Goal: Navigation & Orientation: Find specific page/section

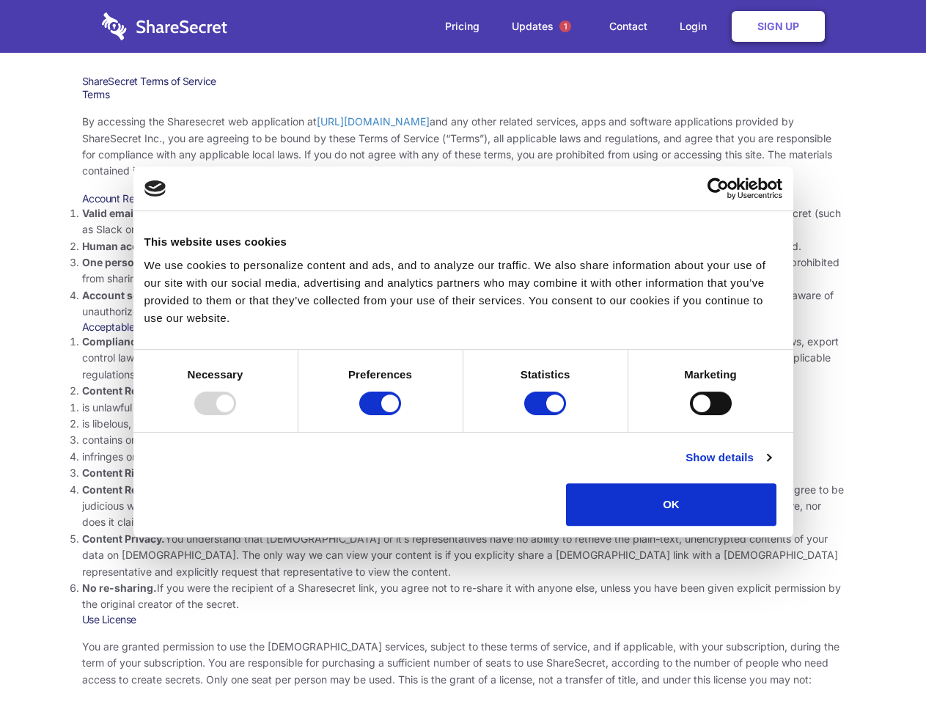
click at [463, 352] on li "Compliance with local laws and regulations. Your use of the Sharesecret must no…" at bounding box center [463, 358] width 763 height 49
click at [236, 415] on div at bounding box center [215, 403] width 42 height 23
click at [401, 415] on input "Preferences" at bounding box center [380, 403] width 42 height 23
checkbox input "false"
click at [547, 415] on input "Statistics" at bounding box center [545, 403] width 42 height 23
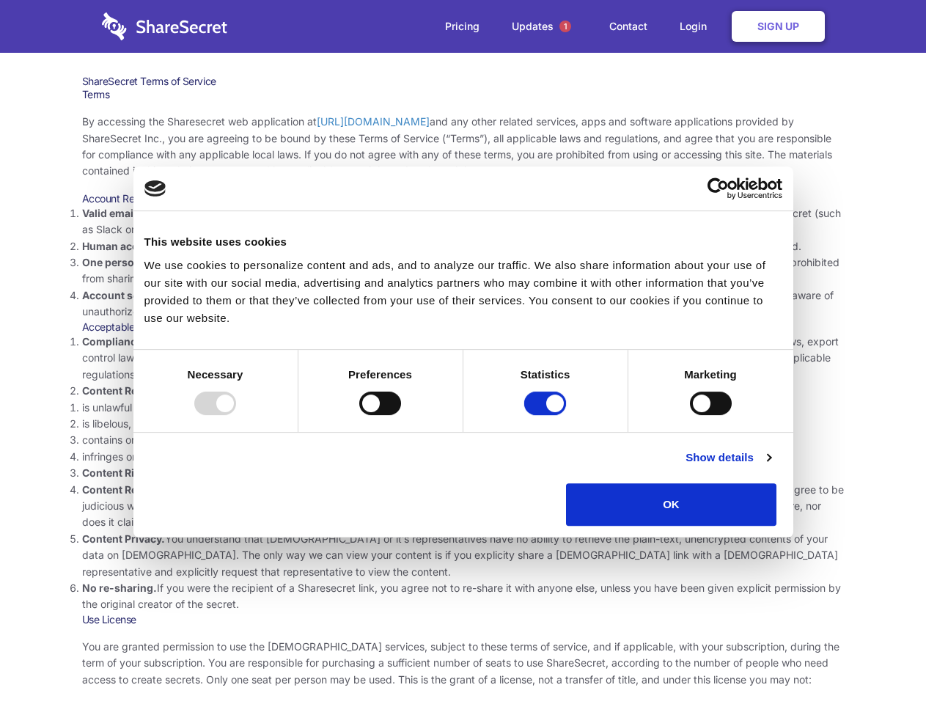
checkbox input "false"
click at [690, 415] on input "Marketing" at bounding box center [711, 403] width 42 height 23
checkbox input "true"
click at [771, 466] on link "Show details" at bounding box center [728, 458] width 85 height 18
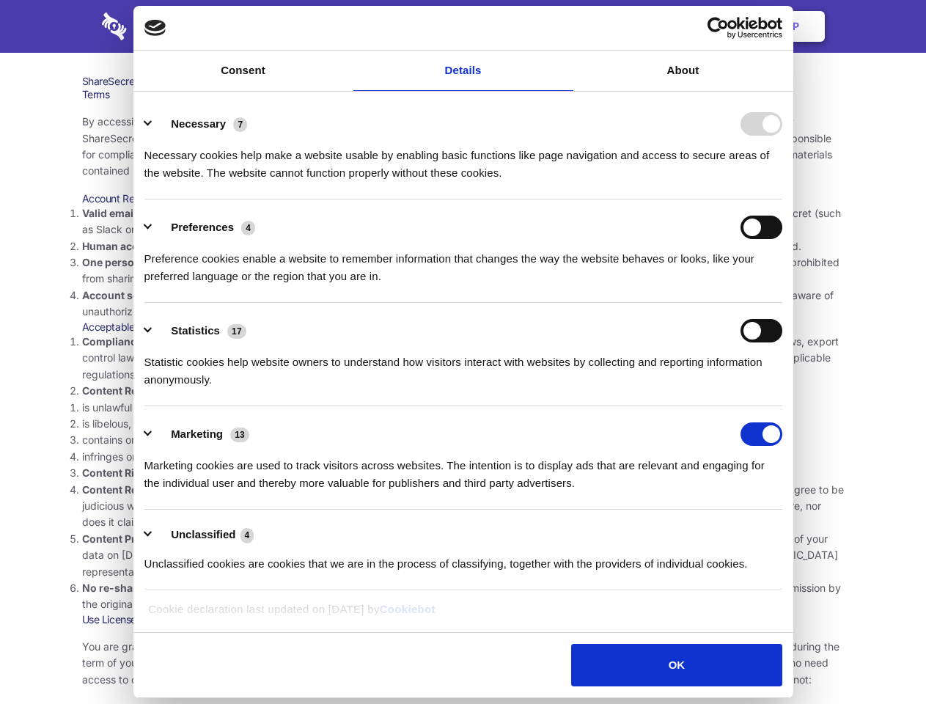
click at [810, 531] on body "Consent Details [#IABV2SETTINGS#] About This website uses cookies We use cookie…" at bounding box center [463, 352] width 926 height 704
click at [565, 26] on span "1" at bounding box center [566, 27] width 12 height 12
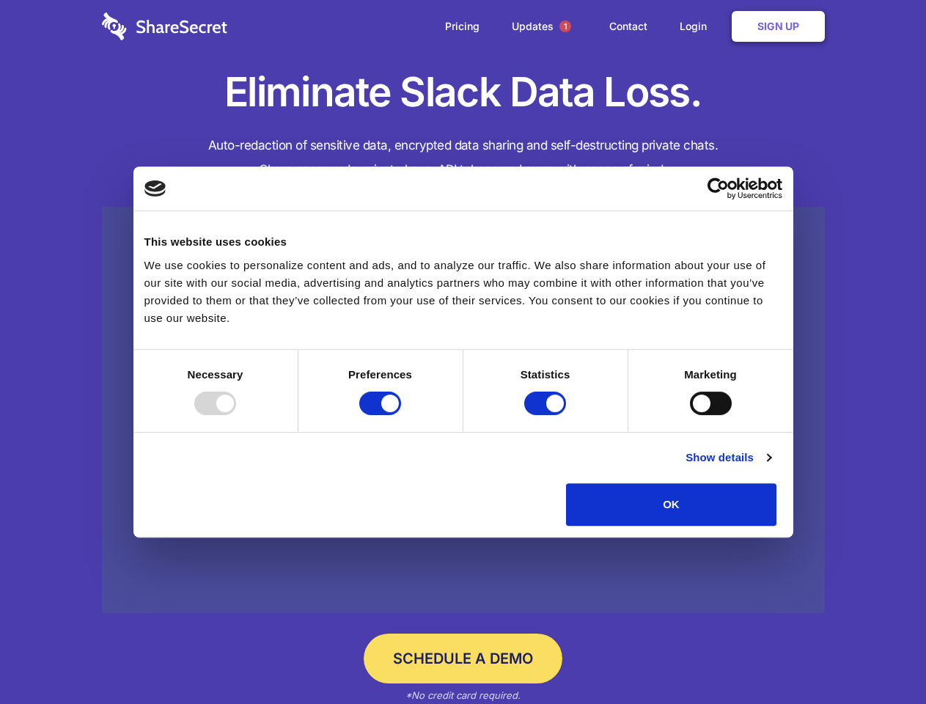
click at [236, 415] on div at bounding box center [215, 403] width 42 height 23
click at [401, 415] on input "Preferences" at bounding box center [380, 403] width 42 height 23
checkbox input "false"
click at [547, 415] on input "Statistics" at bounding box center [545, 403] width 42 height 23
checkbox input "false"
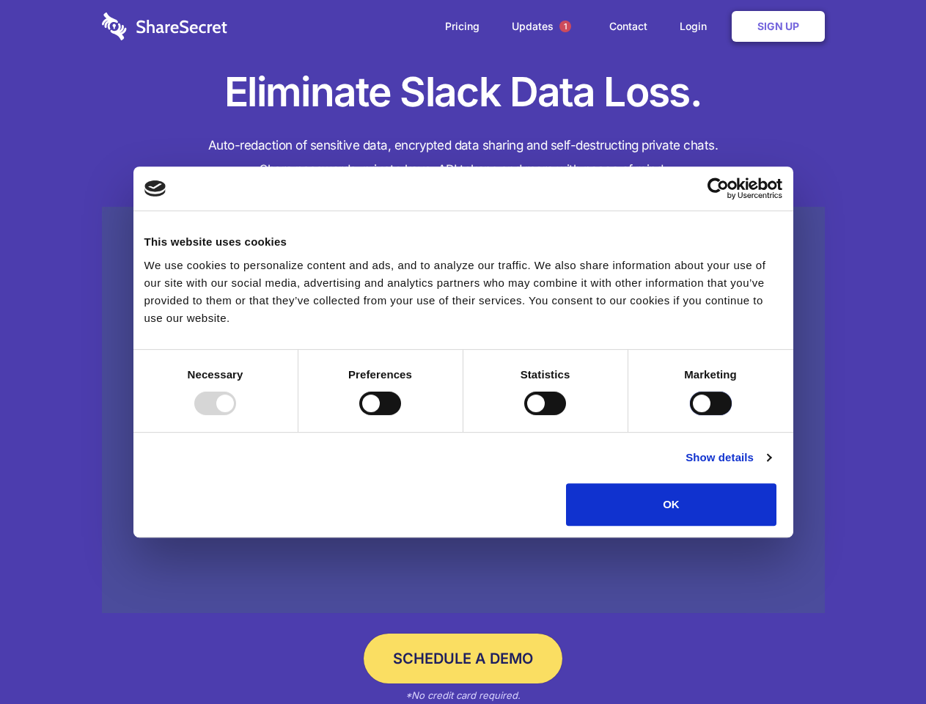
click at [690, 415] on input "Marketing" at bounding box center [711, 403] width 42 height 23
checkbox input "true"
click at [771, 466] on link "Show details" at bounding box center [728, 458] width 85 height 18
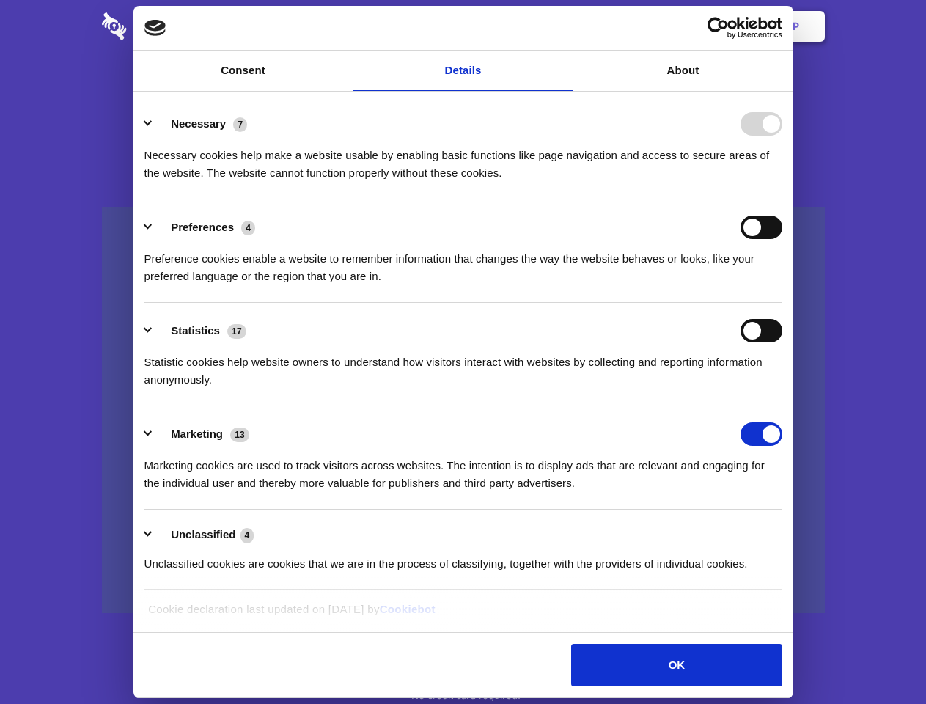
click at [789, 531] on ul "Necessary 7 Necessary cookies help make a website usable by enabling basic func…" at bounding box center [463, 343] width 652 height 494
click at [565, 26] on span "1" at bounding box center [566, 27] width 12 height 12
